Goal: Task Accomplishment & Management: Complete application form

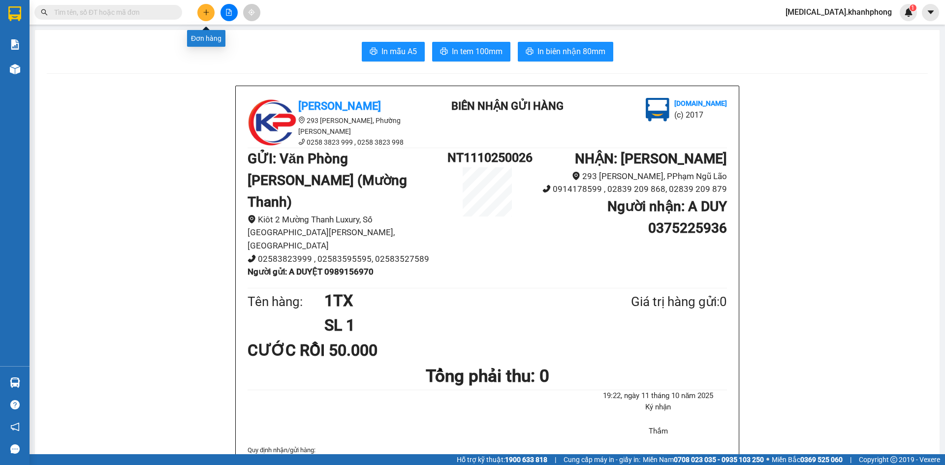
click at [207, 13] on icon "plus" at bounding box center [206, 12] width 7 height 7
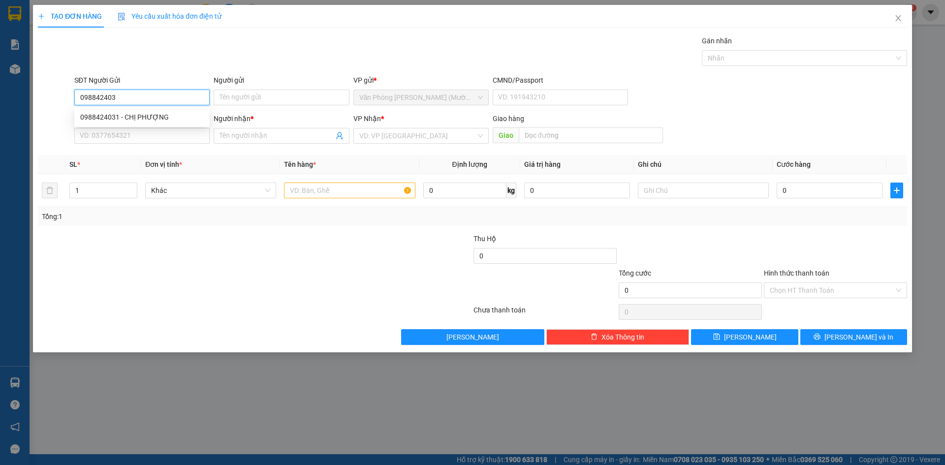
type input "0988424031"
click at [167, 115] on div "0988424031 - CHỊ PHƯỢNG" at bounding box center [141, 117] width 123 height 11
type input "CHỊ PHƯỢNG"
type input "0988424031"
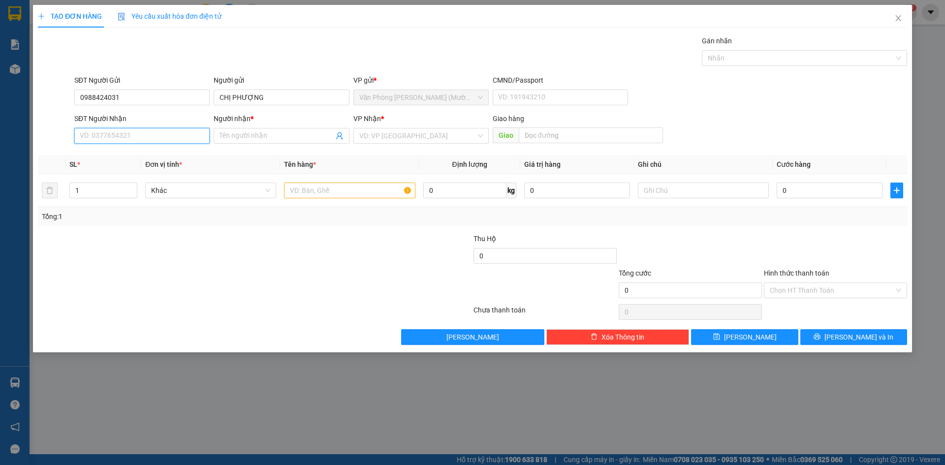
click at [168, 130] on input "SĐT Người Nhận" at bounding box center [141, 136] width 135 height 16
click at [173, 178] on div "0348048757 - NHUNG" at bounding box center [141, 171] width 135 height 16
type input "0348048757"
type input "NHUNG"
click at [360, 194] on input "text" at bounding box center [349, 191] width 131 height 16
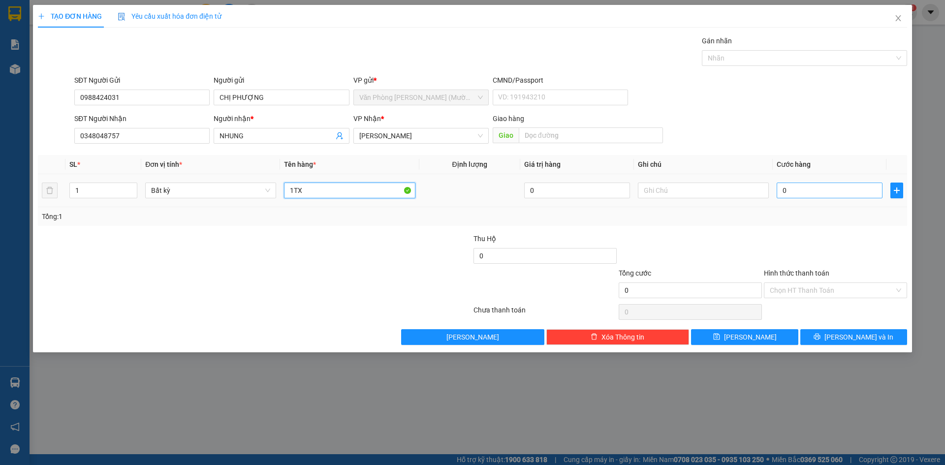
type input "1TX"
click at [816, 193] on input "0" at bounding box center [829, 191] width 106 height 16
type input "6"
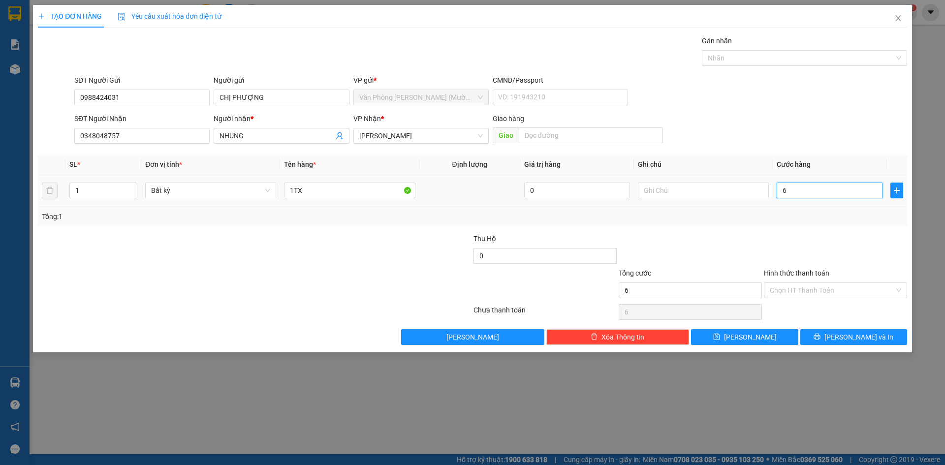
type input "60"
type input "60.000"
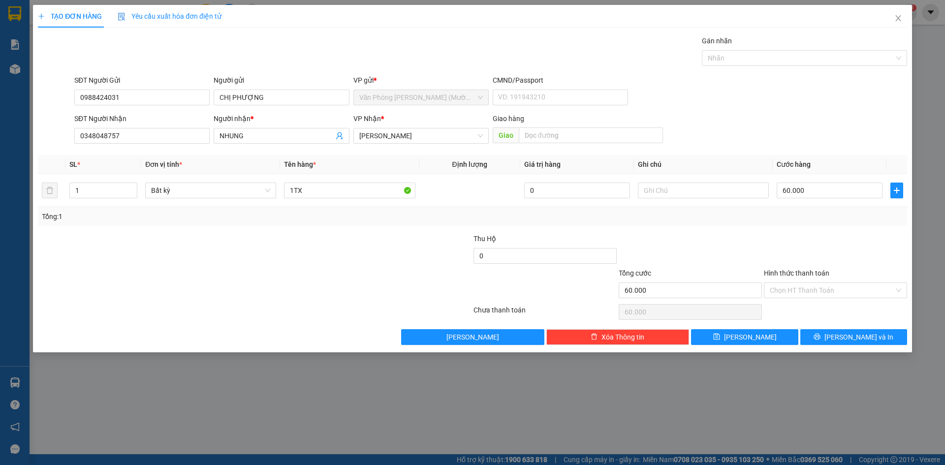
click at [815, 242] on div at bounding box center [835, 250] width 145 height 34
click at [814, 290] on input "Hình thức thanh toán" at bounding box center [831, 290] width 124 height 15
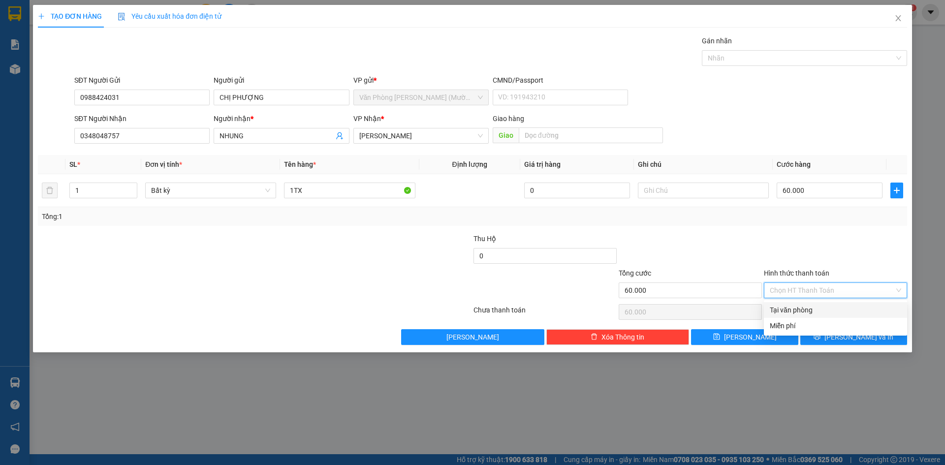
click at [820, 315] on div "Tại văn phòng" at bounding box center [834, 310] width 131 height 11
type input "0"
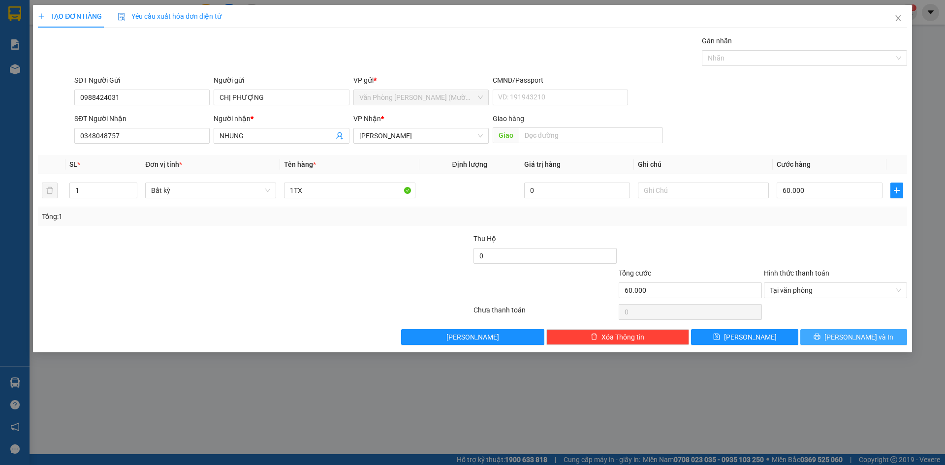
click at [825, 334] on button "[PERSON_NAME] và In" at bounding box center [853, 337] width 107 height 16
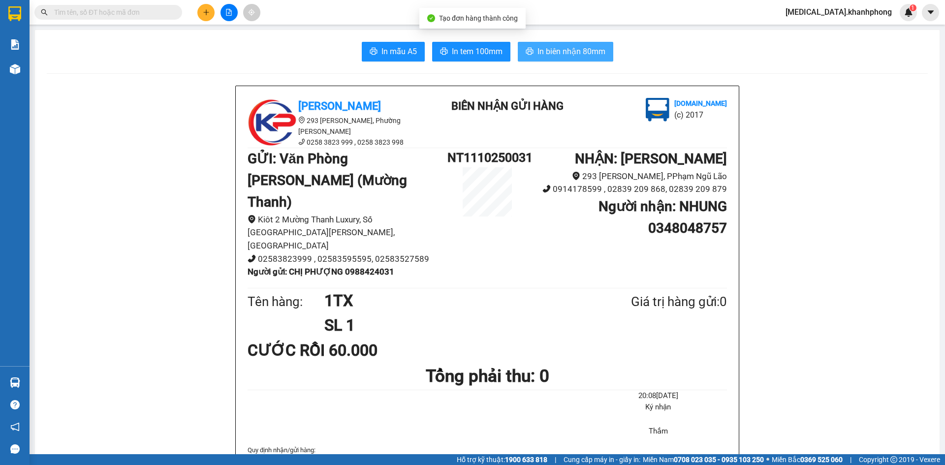
click at [571, 60] on button "In biên nhận 80mm" at bounding box center [565, 52] width 95 height 20
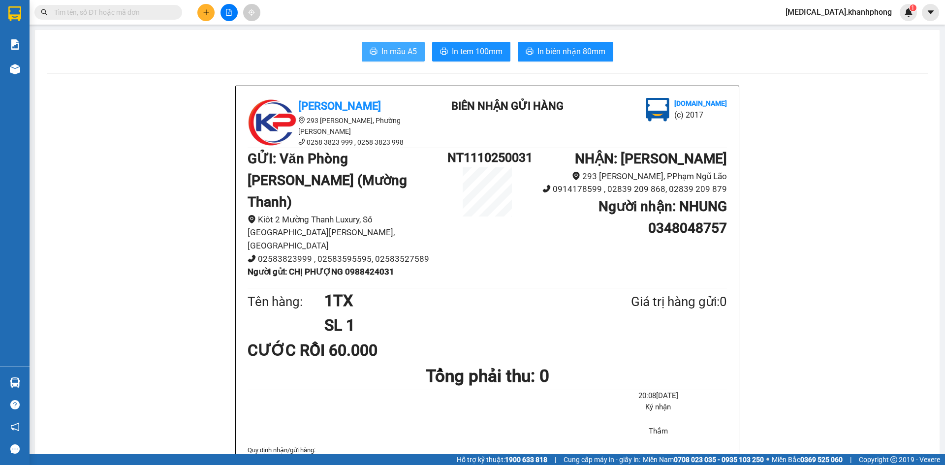
click at [411, 46] on span "In mẫu A5" at bounding box center [398, 51] width 35 height 12
click at [204, 11] on icon "plus" at bounding box center [206, 12] width 7 height 7
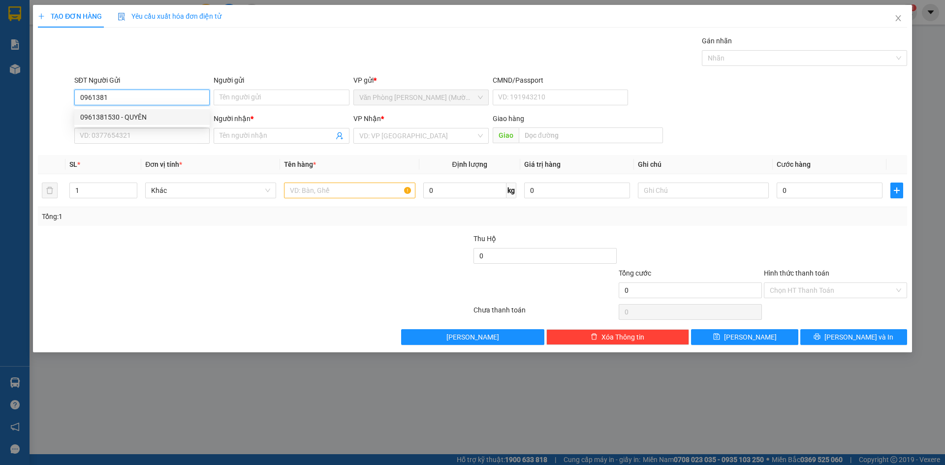
click at [151, 111] on div "0961381530 - QUYÊN" at bounding box center [141, 117] width 135 height 16
type input "0961381530"
type input "QUYÊN"
type input "0961381530"
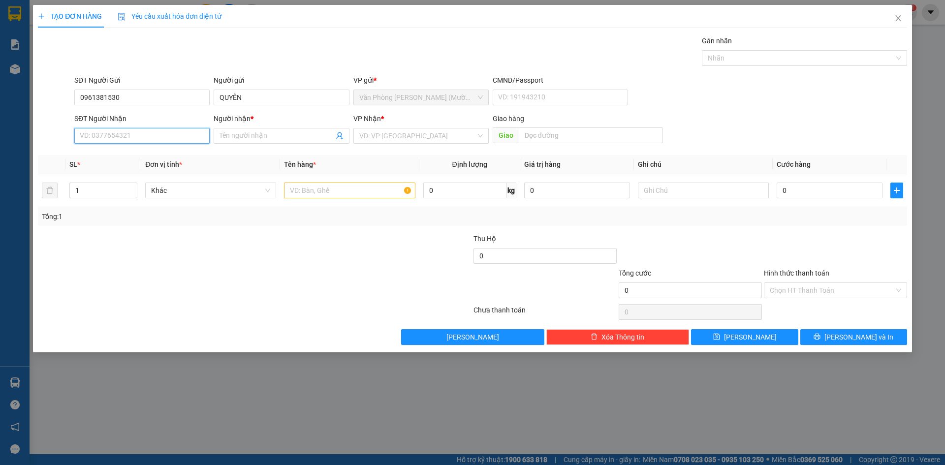
click at [157, 131] on input "SĐT Người Nhận" at bounding box center [141, 136] width 135 height 16
click at [156, 175] on div "0963140123 - MEDLATEC HCM" at bounding box center [141, 171] width 123 height 11
type input "0963140123"
type input "MEDLATEC HCM"
click at [315, 197] on input "text" at bounding box center [349, 191] width 131 height 16
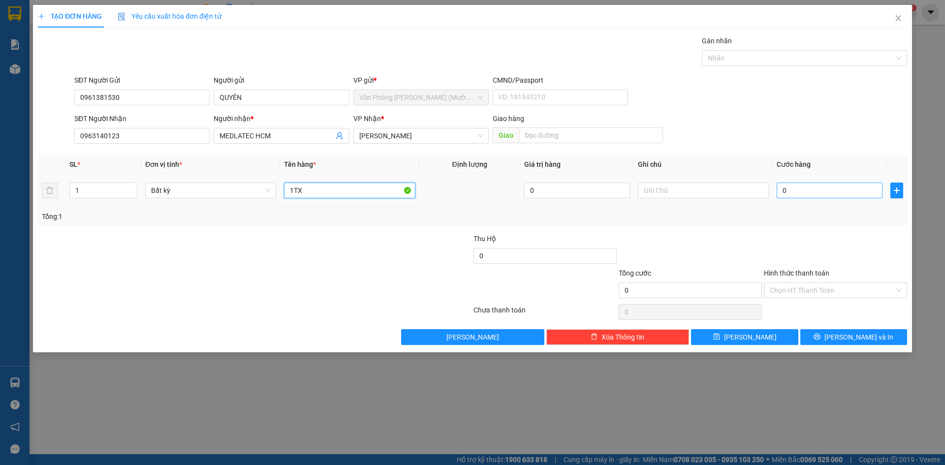
type input "1TX"
click at [858, 194] on input "0" at bounding box center [829, 191] width 106 height 16
type input "3"
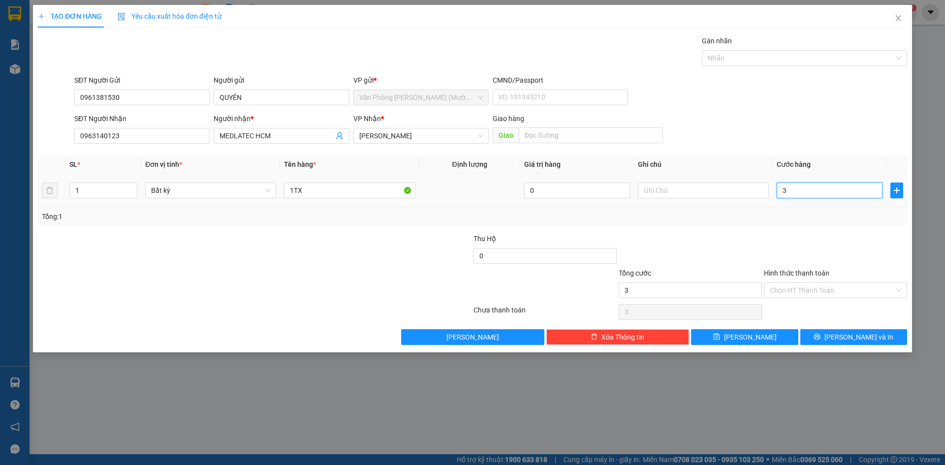
type input "30"
type input "30.000"
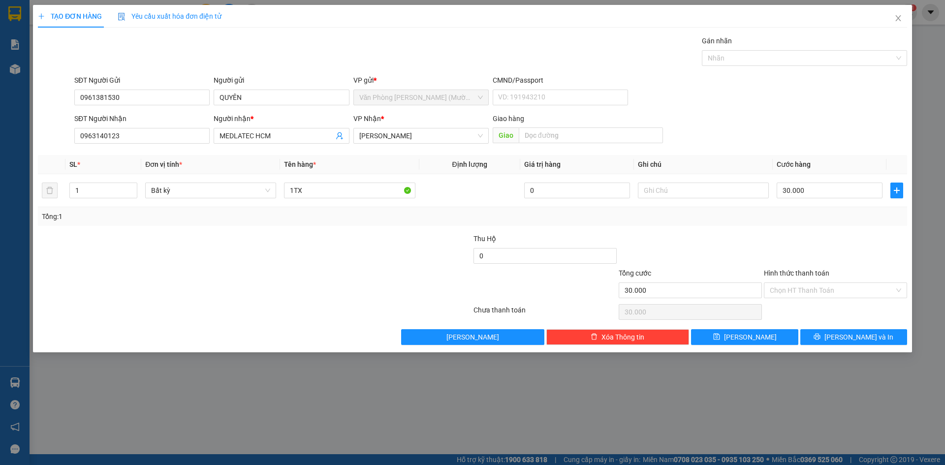
click at [774, 256] on div at bounding box center [835, 250] width 145 height 34
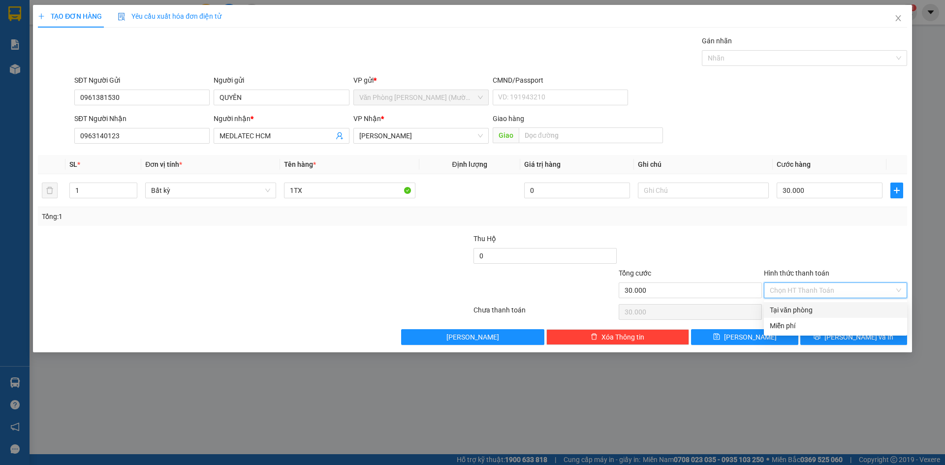
click at [798, 290] on input "Hình thức thanh toán" at bounding box center [831, 290] width 124 height 15
click at [804, 307] on div "Tại văn phòng" at bounding box center [834, 310] width 131 height 11
type input "0"
click at [820, 335] on icon "printer" at bounding box center [816, 336] width 7 height 7
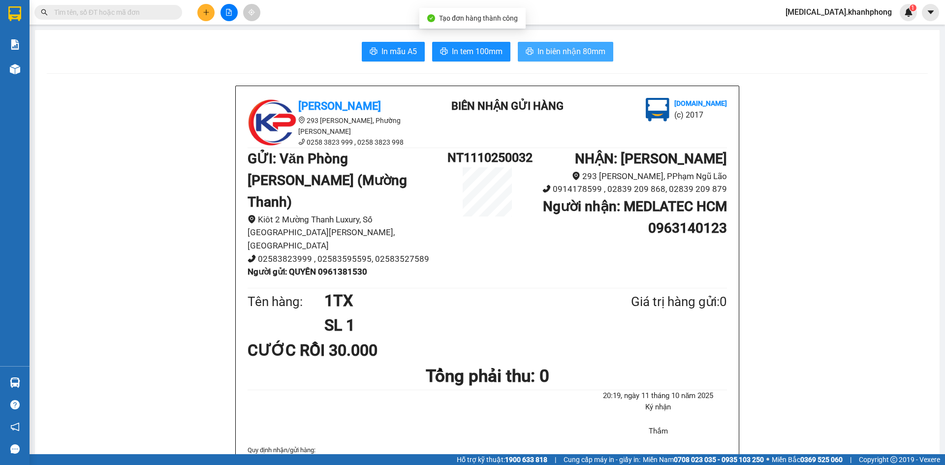
click at [537, 54] on span "In biên nhận 80mm" at bounding box center [571, 51] width 68 height 12
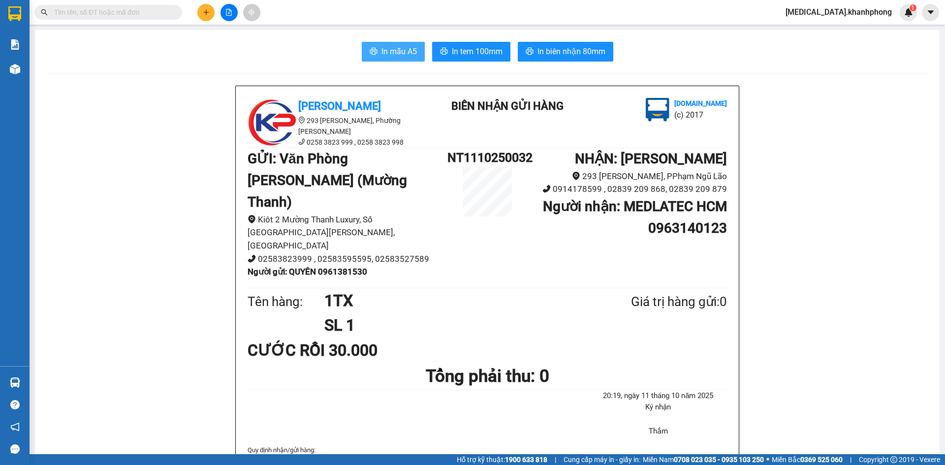
click at [386, 57] on span "In mẫu A5" at bounding box center [398, 51] width 35 height 12
click at [71, 9] on input "text" at bounding box center [112, 12] width 116 height 11
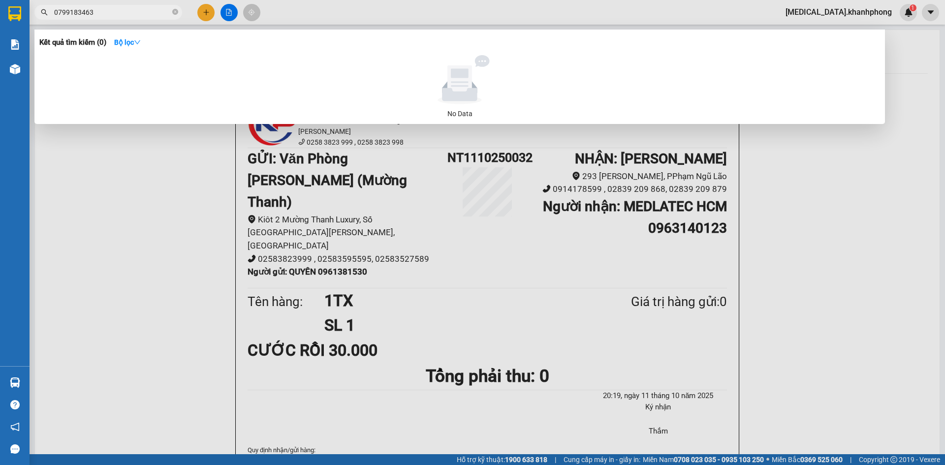
type input "0799183463"
